Goal: Task Accomplishment & Management: Manage account settings

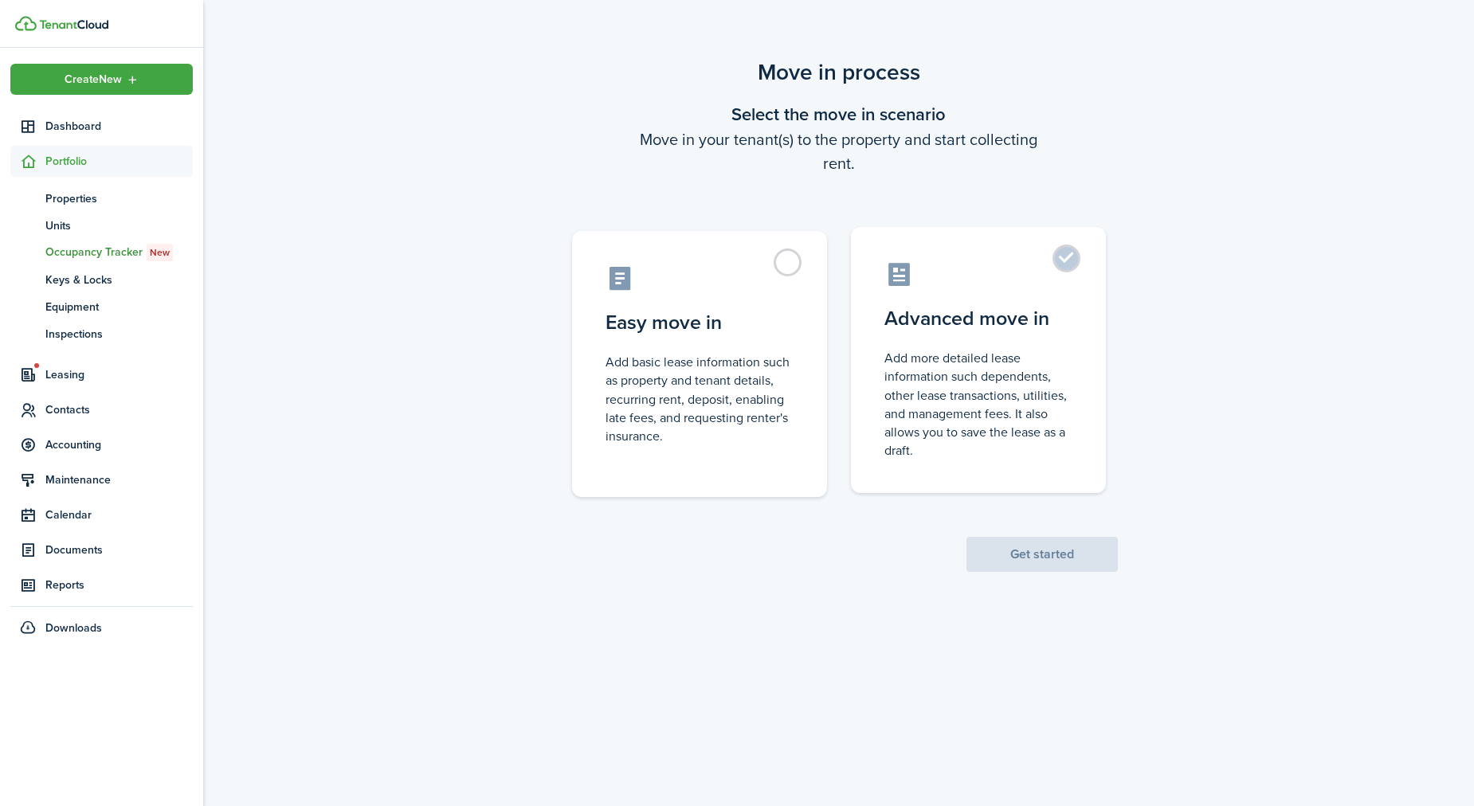
click at [1003, 422] on control-radio-card-description "Add more detailed lease information such dependents, other lease transactions, …" at bounding box center [978, 404] width 188 height 111
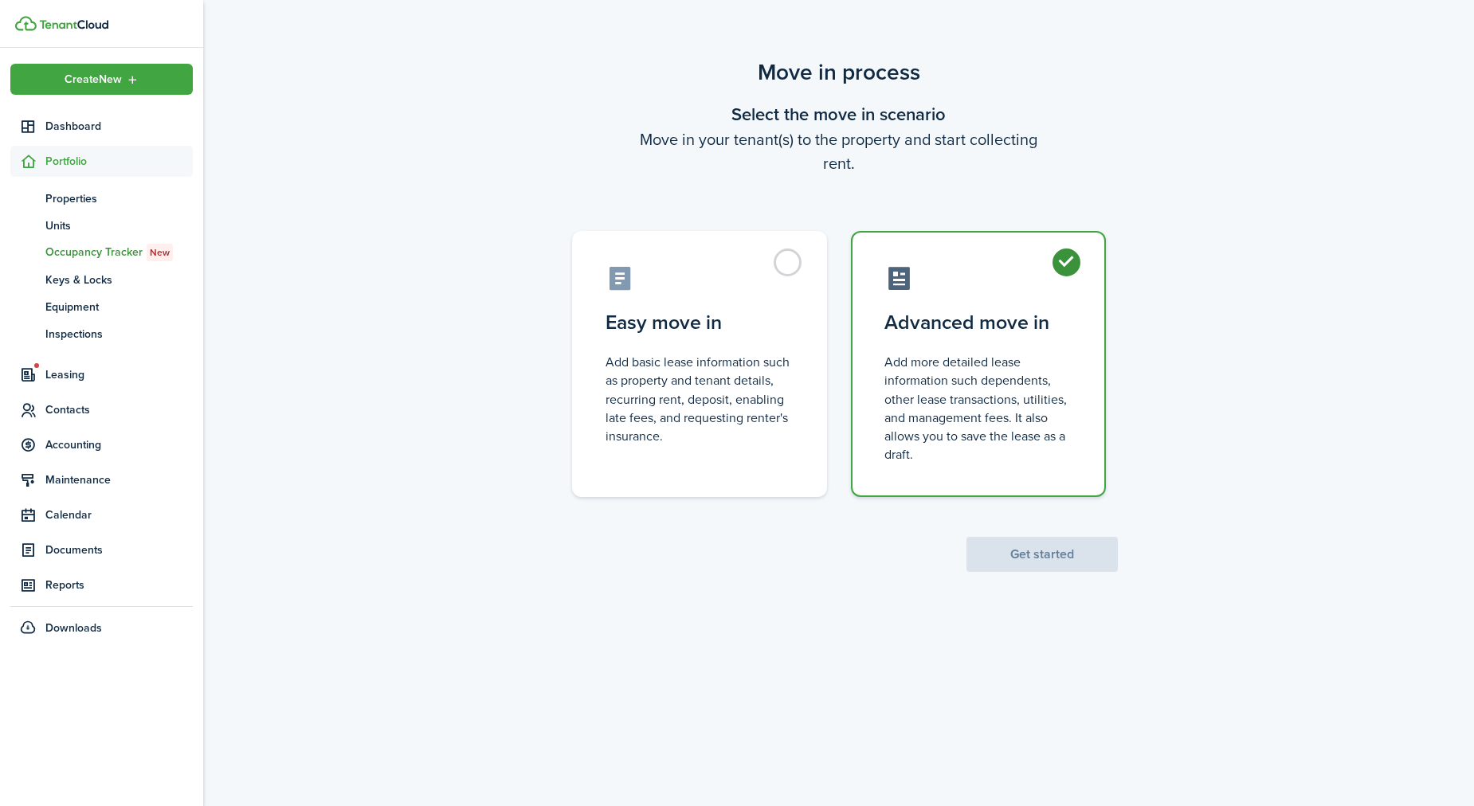
radio input "true"
click at [1034, 555] on button "Get started" at bounding box center [1041, 554] width 151 height 35
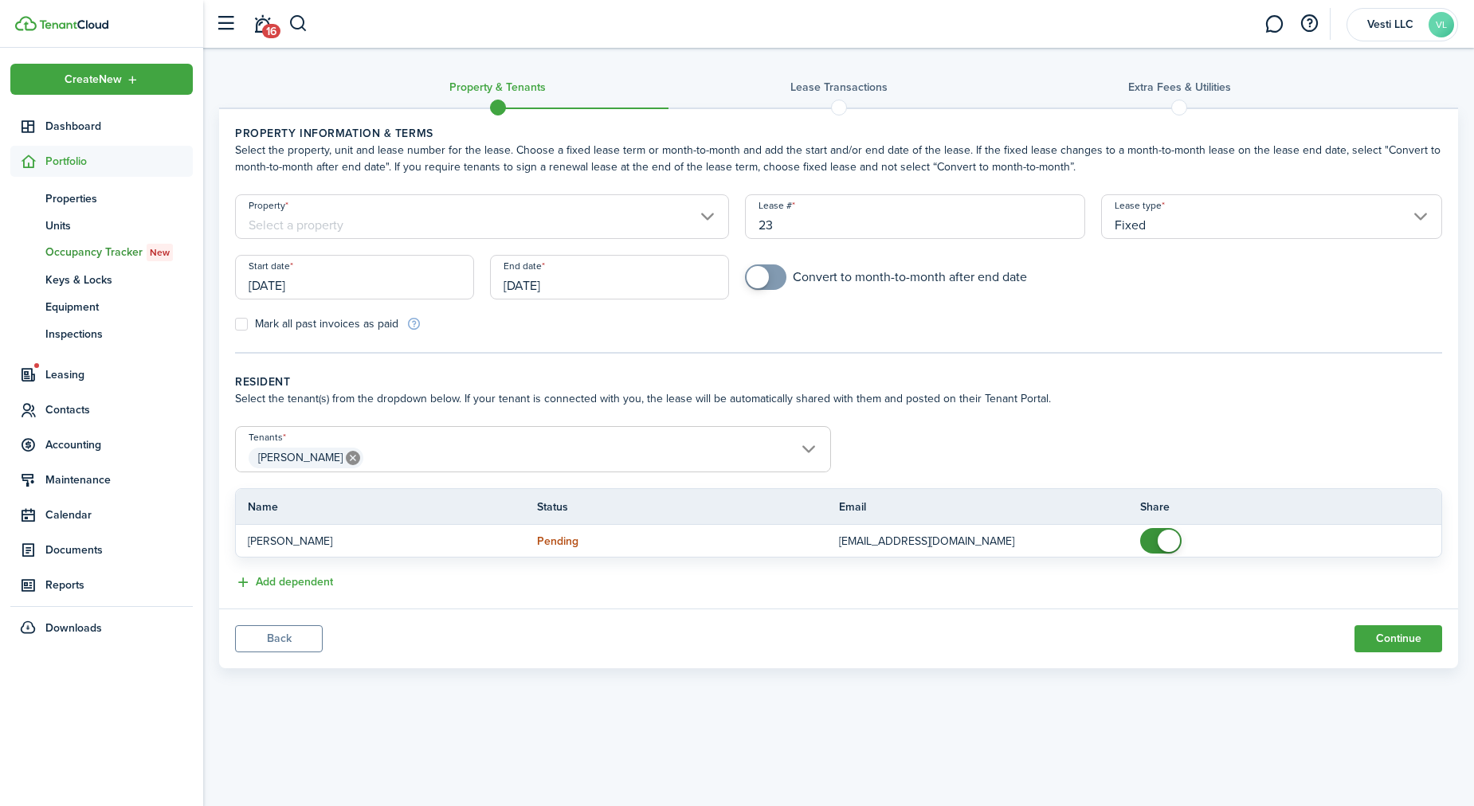
click at [284, 644] on button "Back" at bounding box center [279, 638] width 88 height 27
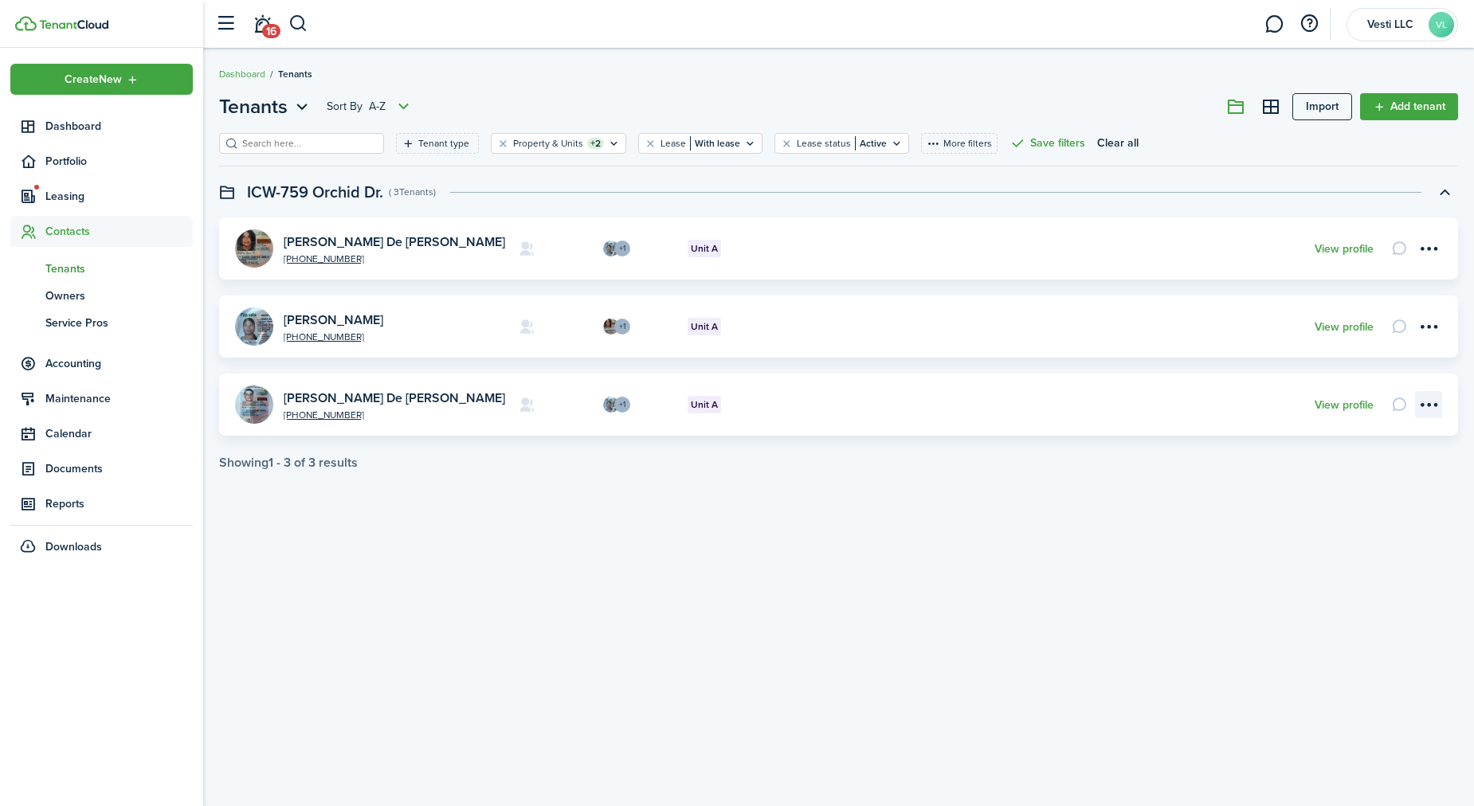
click at [1437, 405] on menu-btn-icon "Open menu" at bounding box center [1428, 404] width 27 height 27
click at [1132, 641] on div "Tenants Sort by A-Z Import Add tenant Tenant type Property & Units +2 Lease Wit…" at bounding box center [838, 427] width 1271 height 686
click at [343, 314] on link "[PERSON_NAME]" at bounding box center [334, 320] width 100 height 18
click at [335, 318] on link "[PERSON_NAME]" at bounding box center [334, 320] width 100 height 18
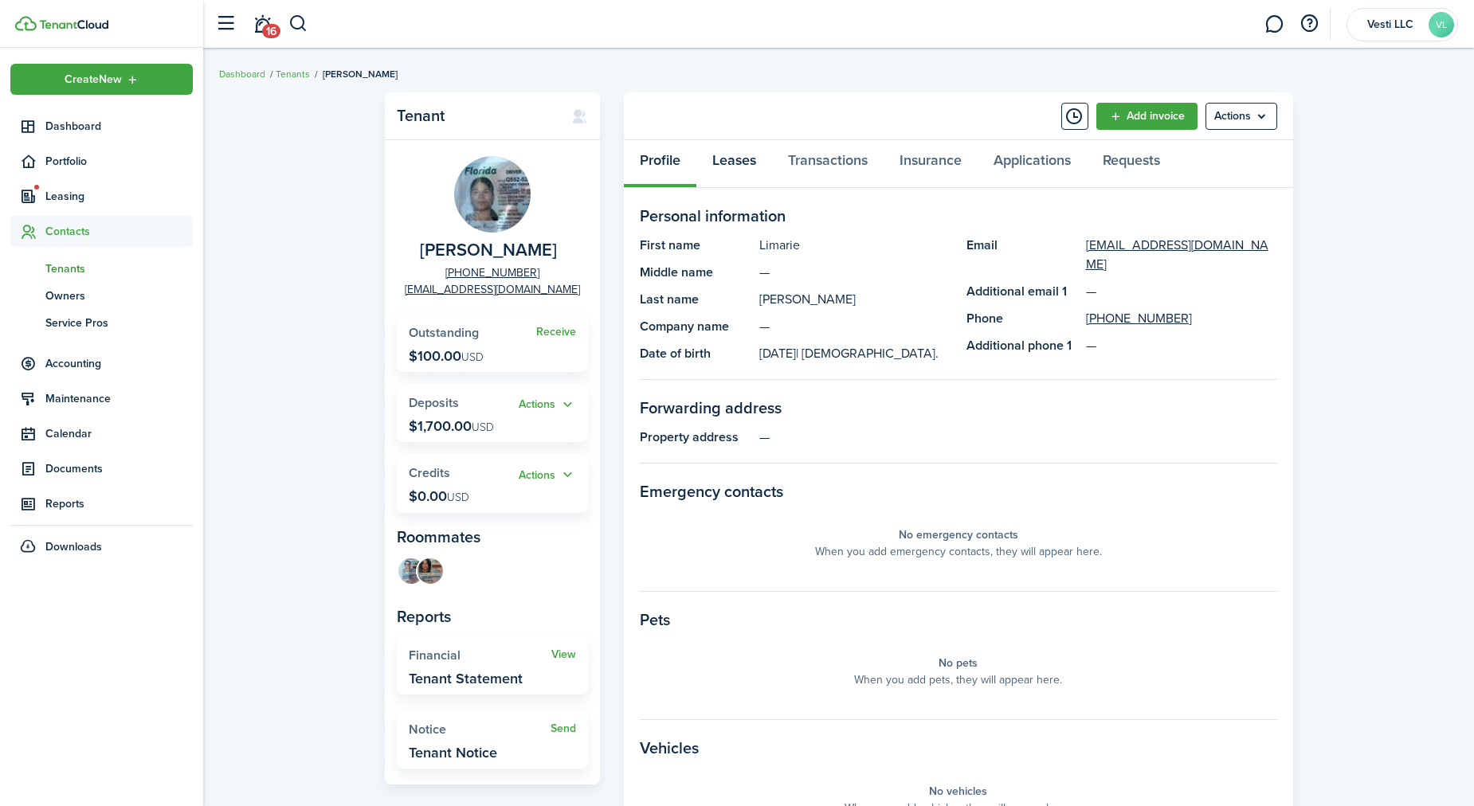
click at [747, 163] on link "Leases" at bounding box center [734, 164] width 76 height 48
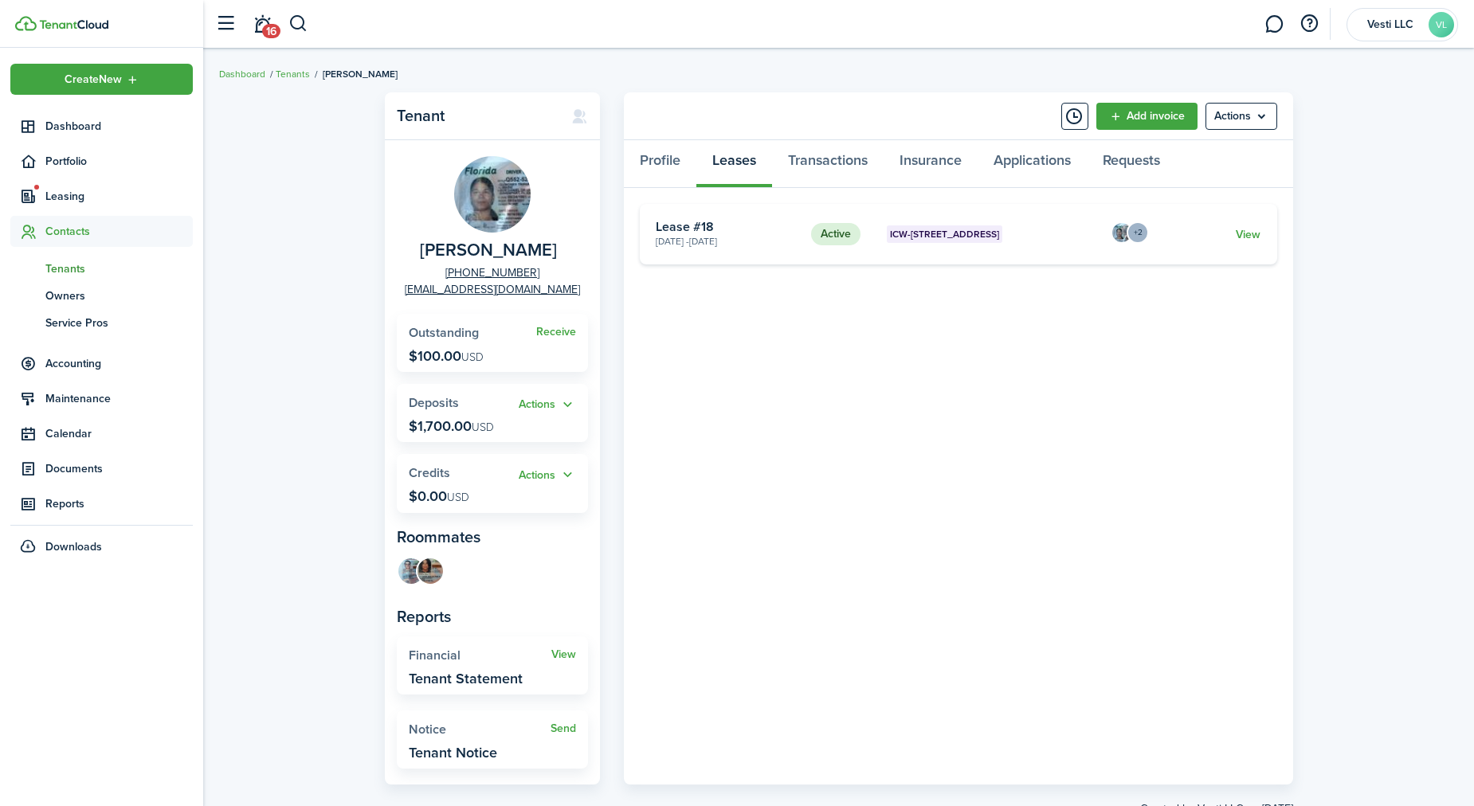
click at [1236, 220] on card "Active ICW-[STREET_ADDRESS] A [DATE] - [DATE] Lease #18 +2 View" at bounding box center [958, 234] width 637 height 61
click at [1247, 227] on link "View" at bounding box center [1248, 234] width 25 height 17
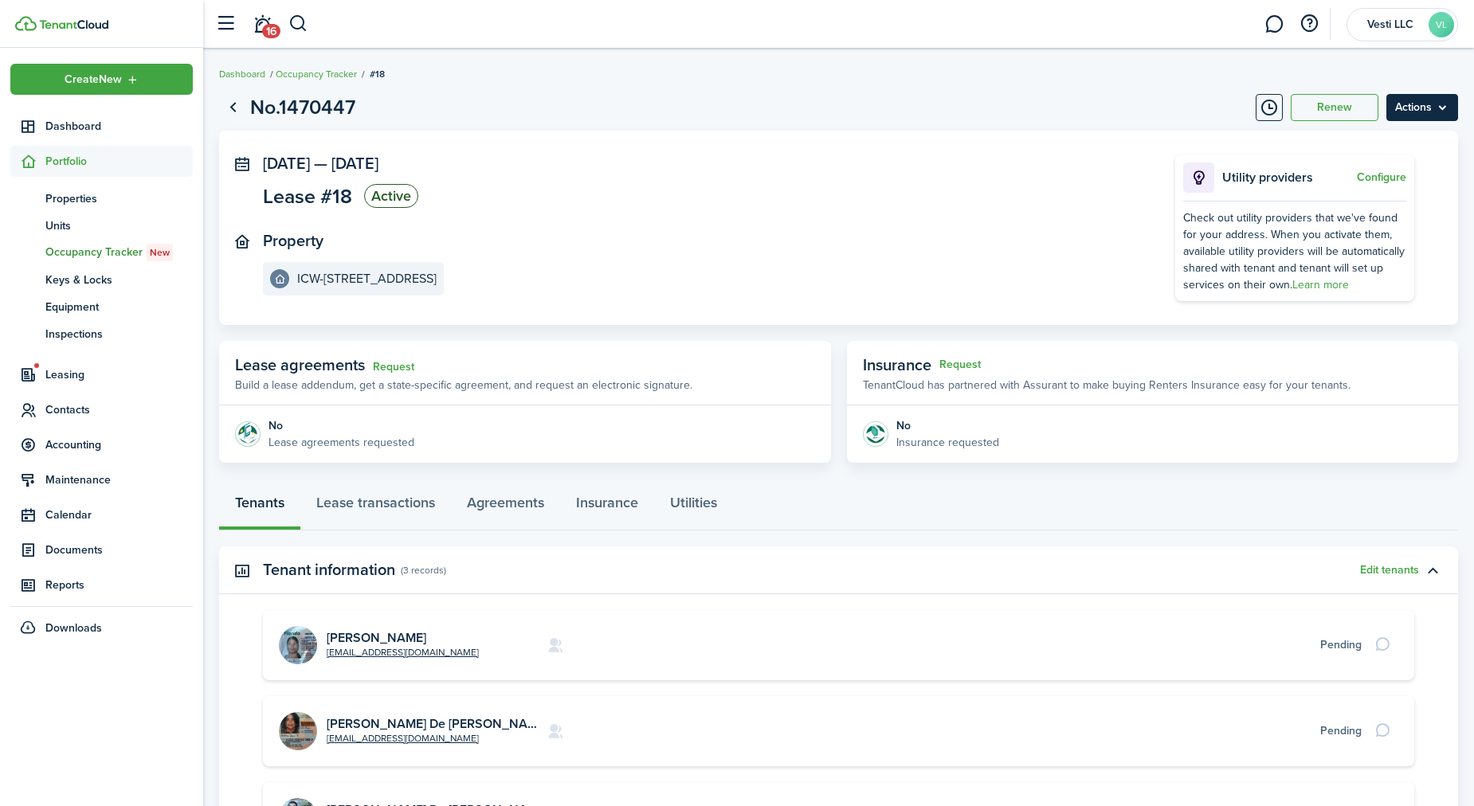
click at [1449, 111] on menu-btn "Actions" at bounding box center [1422, 107] width 72 height 27
click at [1364, 221] on button "Delete" at bounding box center [1387, 226] width 139 height 27
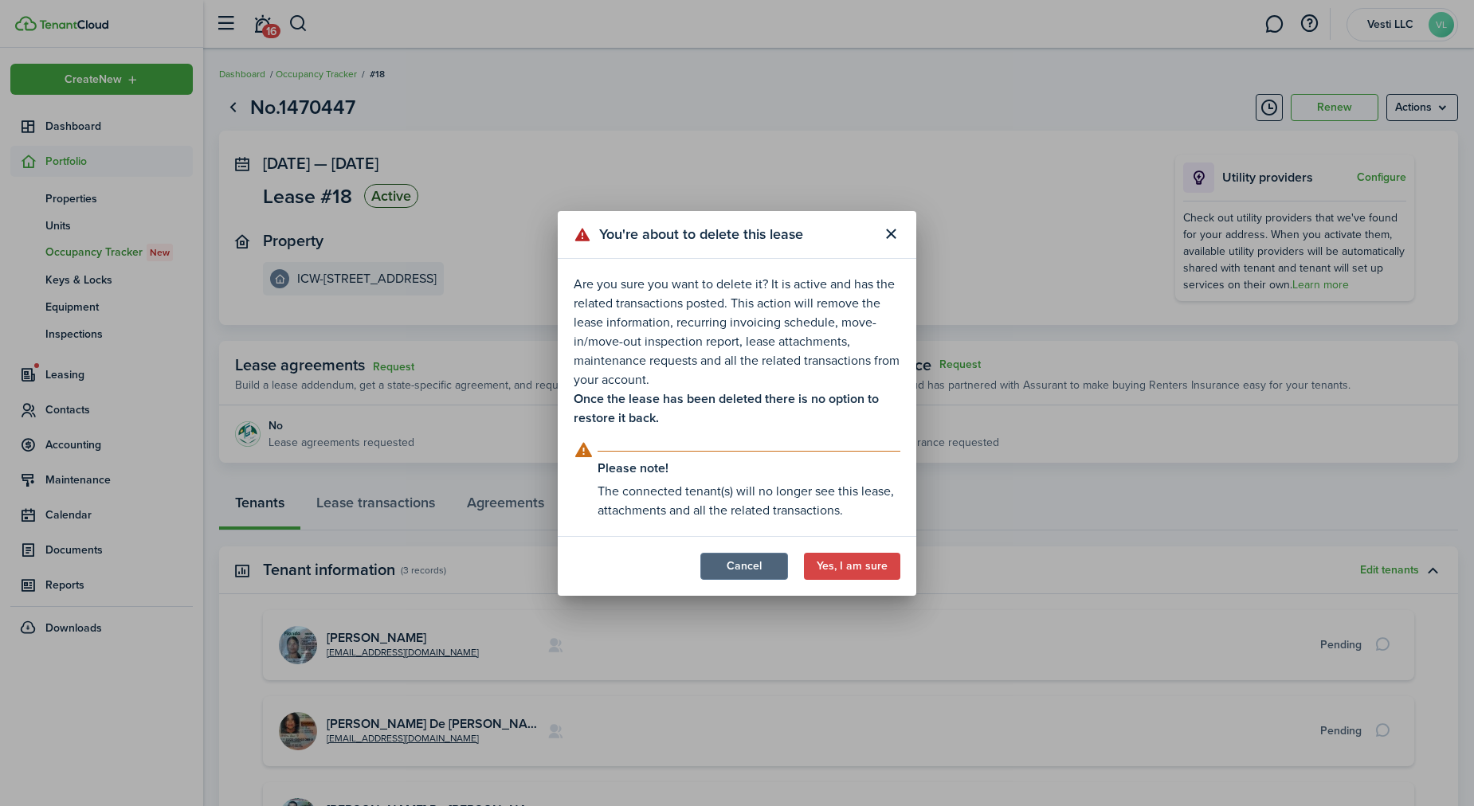
click at [746, 574] on button "Cancel" at bounding box center [744, 566] width 88 height 27
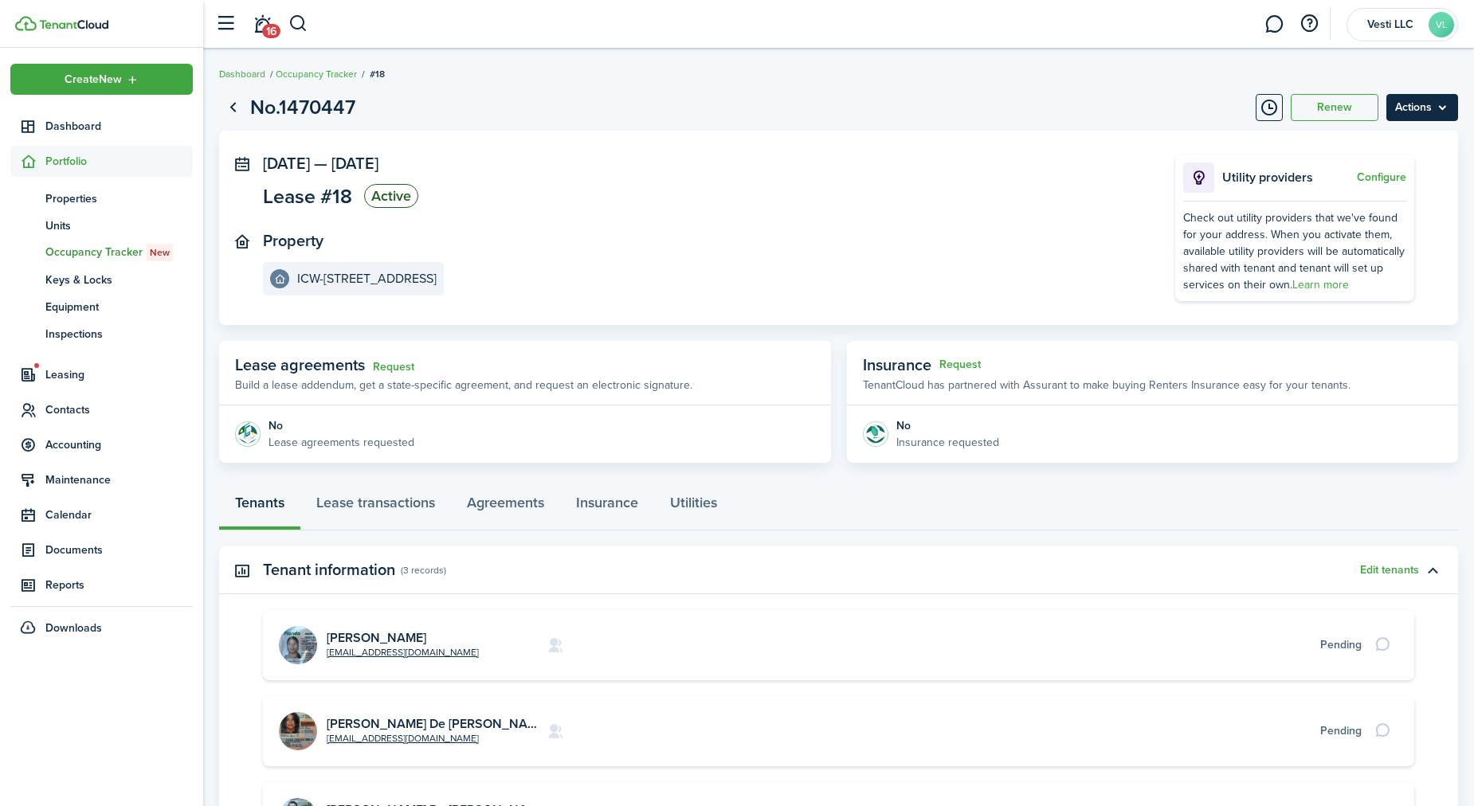
click at [1451, 112] on menu-btn "Actions" at bounding box center [1422, 107] width 72 height 27
click at [1116, 276] on panel-main-section "Property ICW-[STREET_ADDRESS]" at bounding box center [695, 264] width 864 height 64
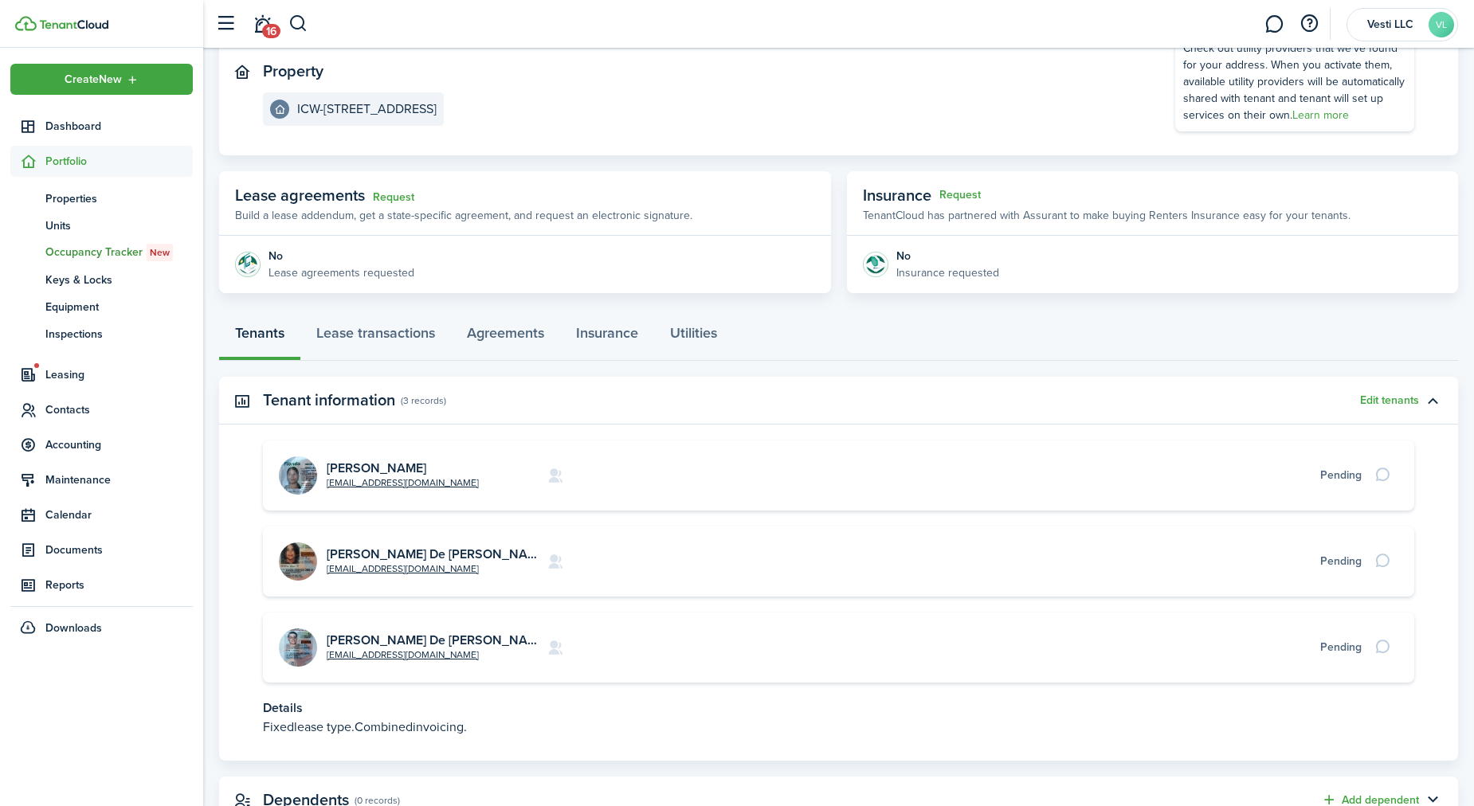
scroll to position [159, 0]
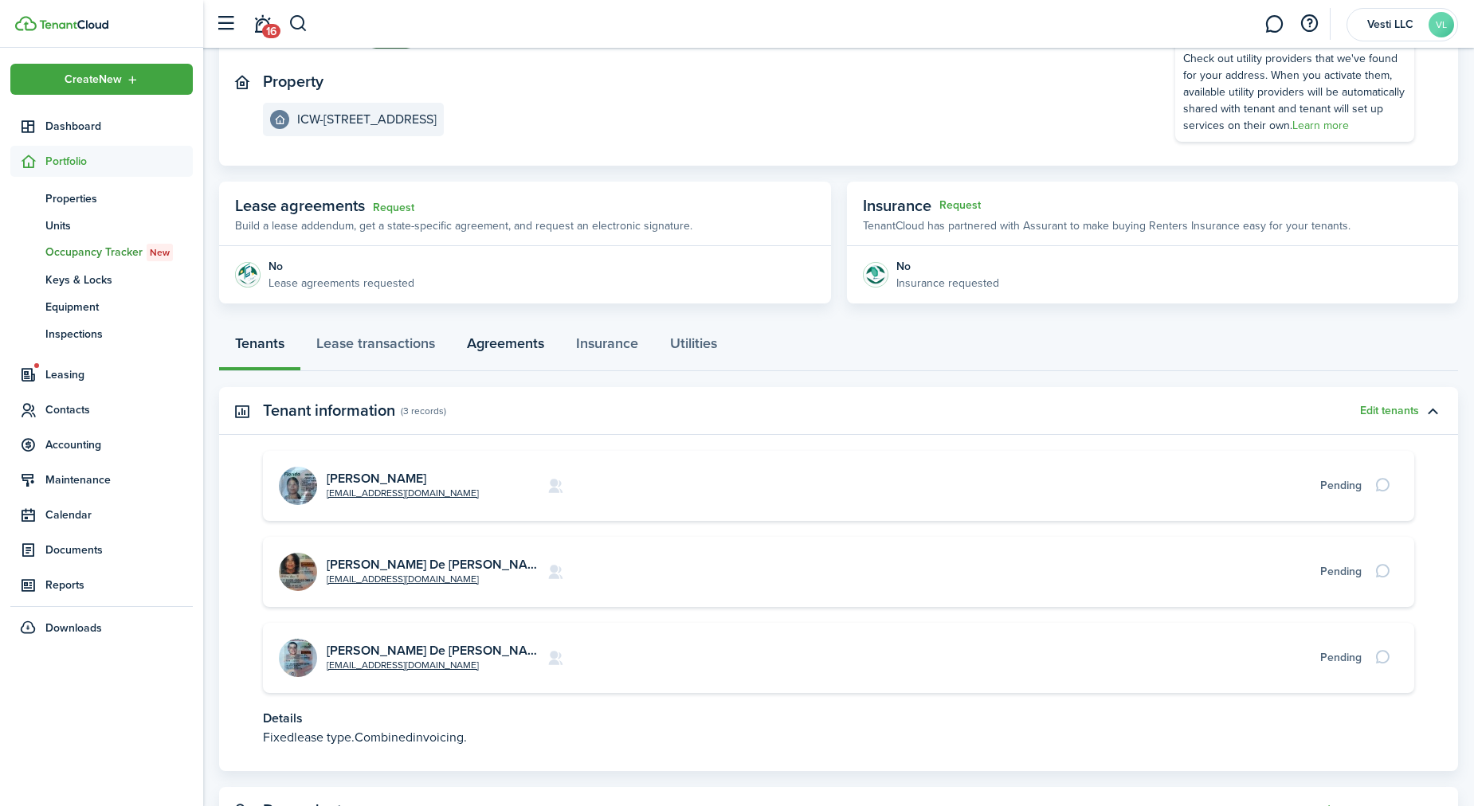
click at [503, 349] on link "Agreements" at bounding box center [505, 347] width 109 height 48
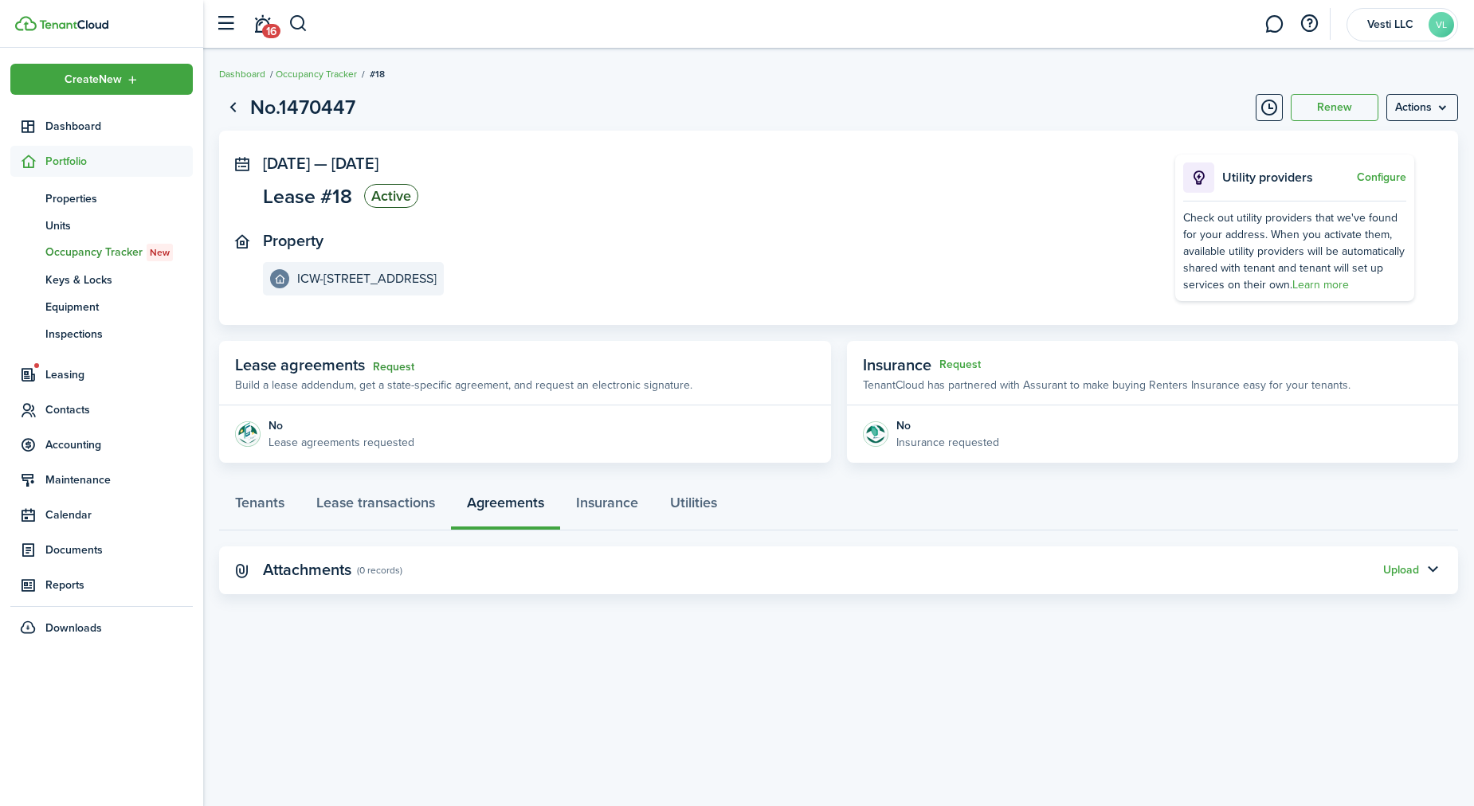
click at [391, 363] on link "Request" at bounding box center [393, 367] width 41 height 13
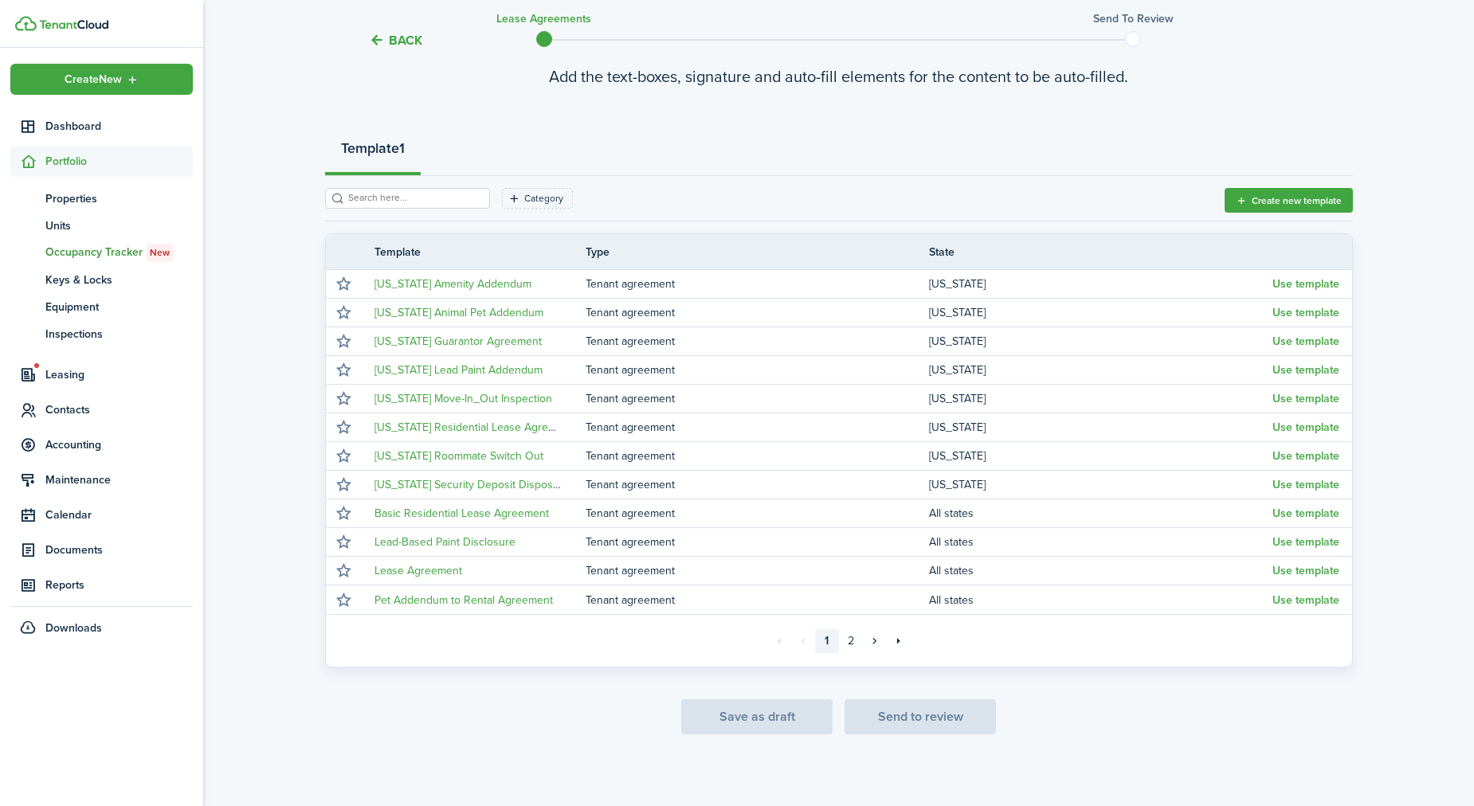
scroll to position [123, 0]
